Goal: Task Accomplishment & Management: Manage account settings

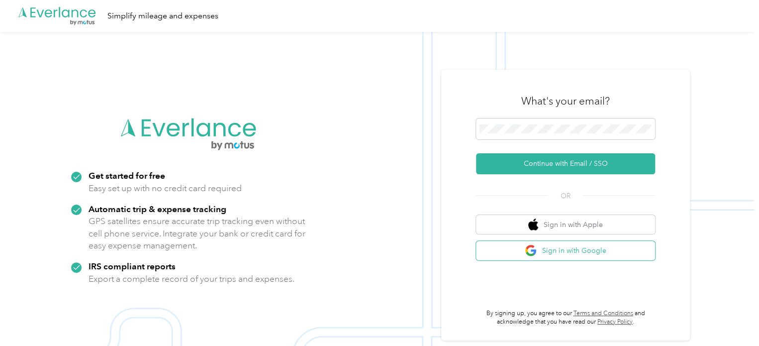
click at [622, 256] on button "Sign in with Google" at bounding box center [565, 250] width 179 height 19
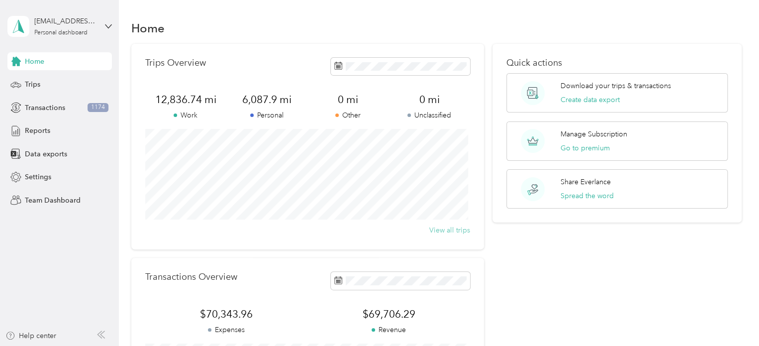
click at [453, 230] on button "View all trips" at bounding box center [449, 230] width 41 height 10
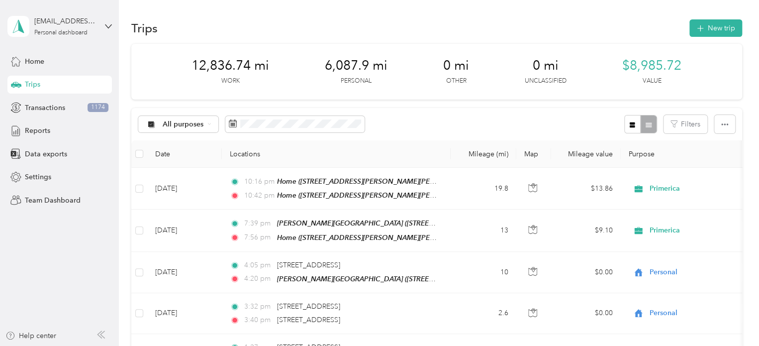
click at [81, 84] on div "Trips" at bounding box center [59, 85] width 104 height 18
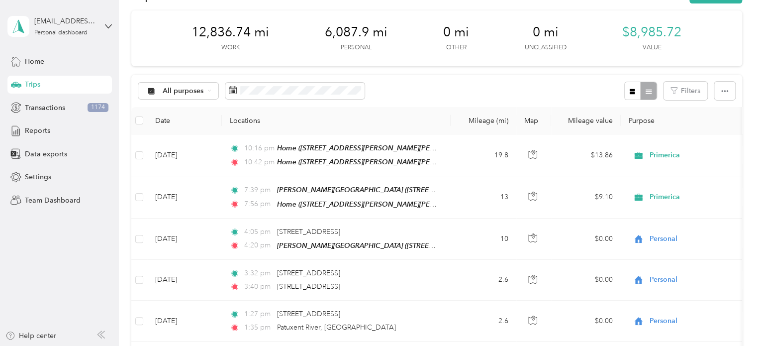
scroll to position [34, 0]
click at [67, 85] on div "Trips" at bounding box center [59, 85] width 104 height 18
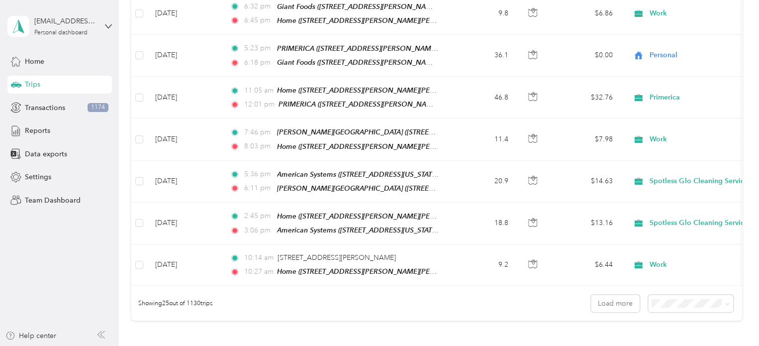
scroll to position [1021, 0]
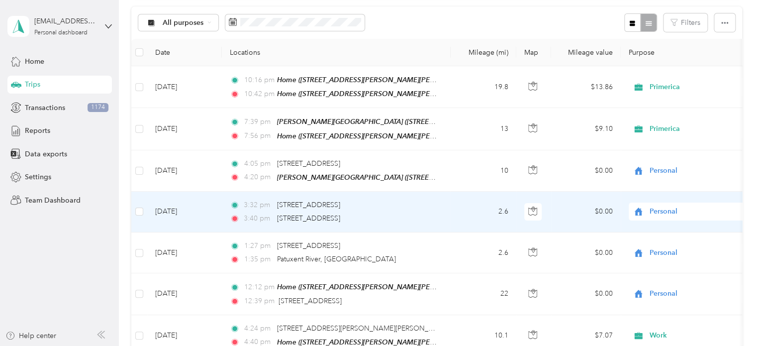
scroll to position [0, 0]
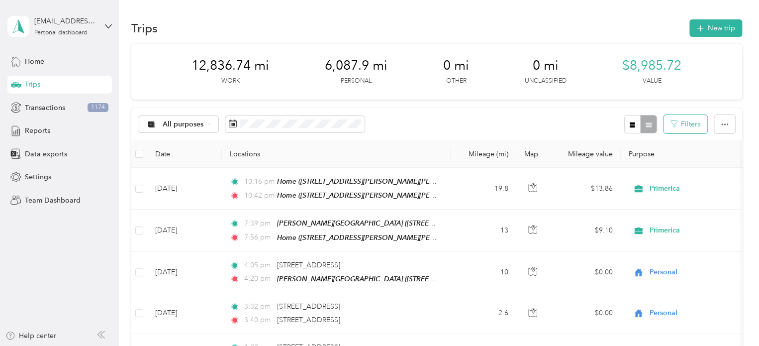
click at [671, 123] on icon "button" at bounding box center [673, 123] width 7 height 7
click at [685, 126] on button "Filters" at bounding box center [685, 124] width 44 height 18
click at [492, 114] on div "All purposes Filters" at bounding box center [436, 124] width 611 height 32
click at [674, 129] on button "Filters" at bounding box center [685, 124] width 44 height 18
click at [581, 129] on div "All purposes Filters" at bounding box center [436, 124] width 611 height 32
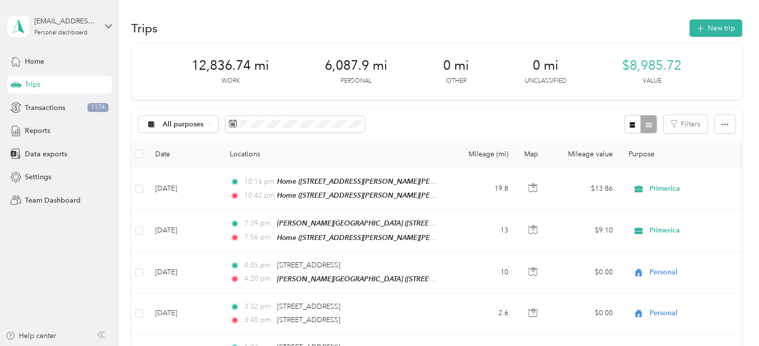
click at [471, 120] on div "All purposes Filters" at bounding box center [436, 124] width 611 height 32
